Goal: Navigation & Orientation: Find specific page/section

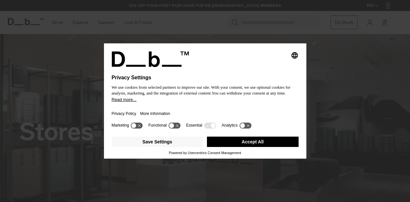
click at [243, 143] on button "Accept All" at bounding box center [253, 142] width 92 height 10
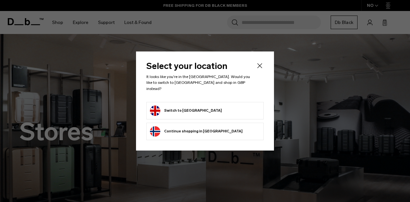
click at [259, 69] on icon "Close" at bounding box center [260, 66] width 8 height 8
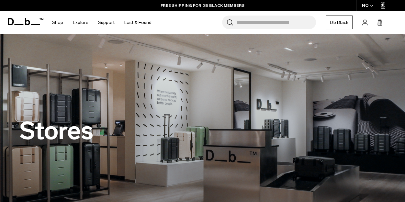
click at [368, 5] on div "NO" at bounding box center [368, 5] width 23 height 11
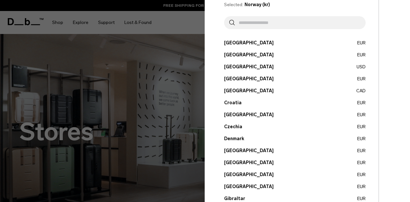
scroll to position [65, 0]
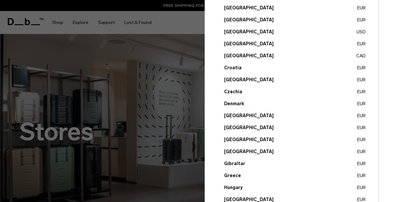
click at [240, 140] on button "France EUR" at bounding box center [295, 139] width 142 height 7
click at [234, 140] on button "France EUR" at bounding box center [295, 139] width 142 height 7
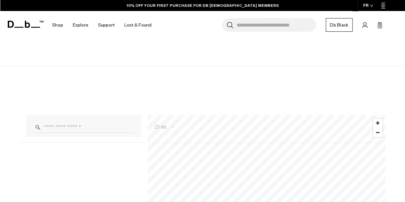
scroll to position [357, 0]
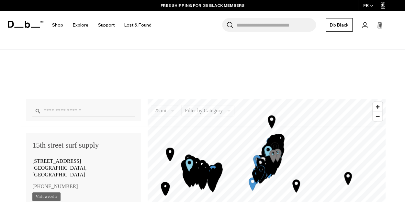
click at [83, 112] on input "Enter a location" at bounding box center [83, 110] width 102 height 11
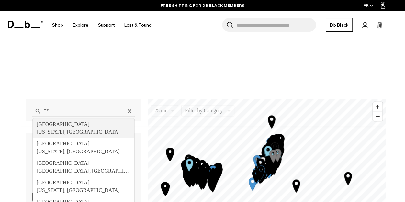
type input "*"
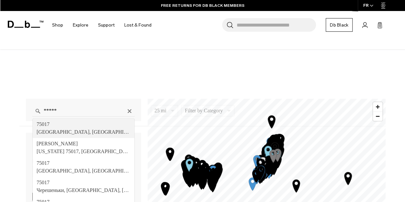
type input "**********"
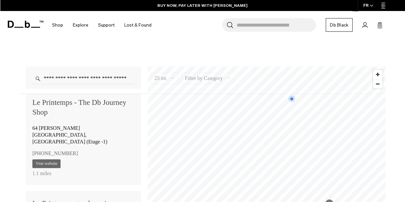
scroll to position [0, 0]
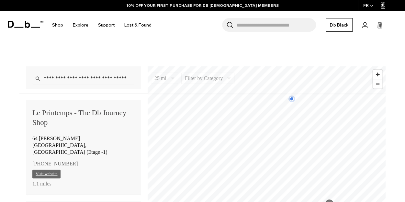
click at [51, 170] on link "Visit website" at bounding box center [46, 174] width 28 height 9
